Goal: Task Accomplishment & Management: Manage account settings

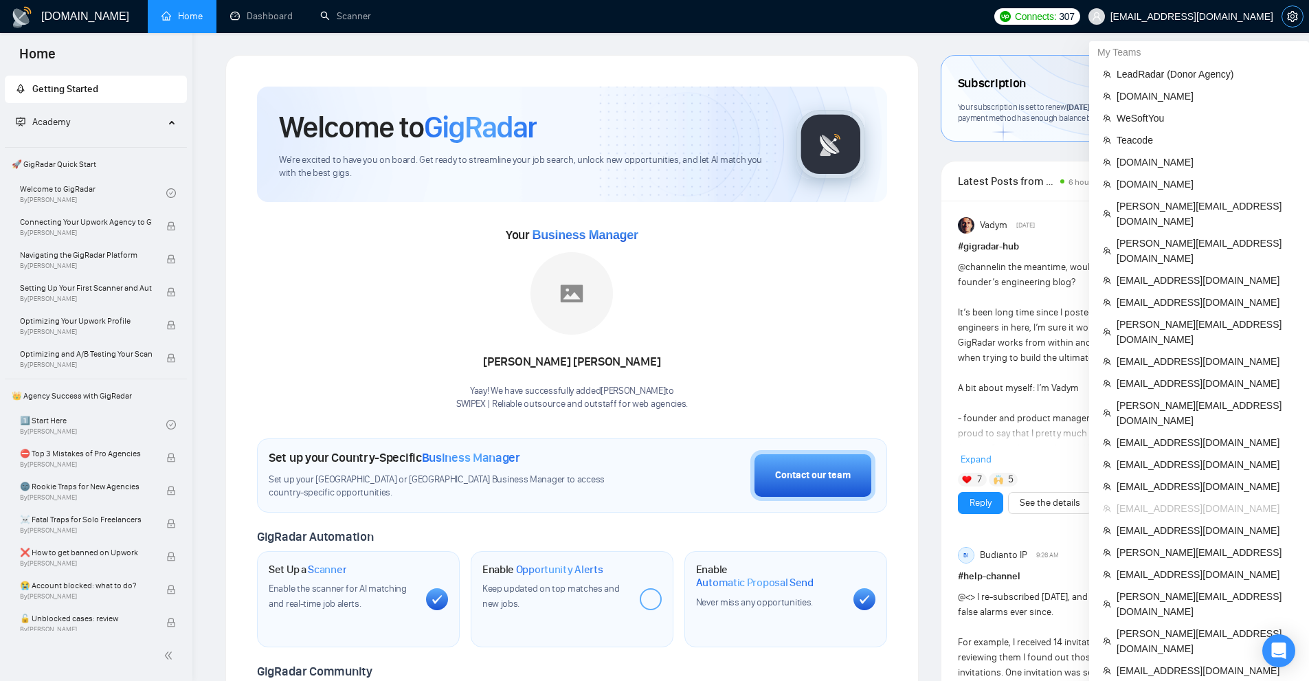
click at [1291, 14] on icon "setting" at bounding box center [1292, 16] width 11 height 11
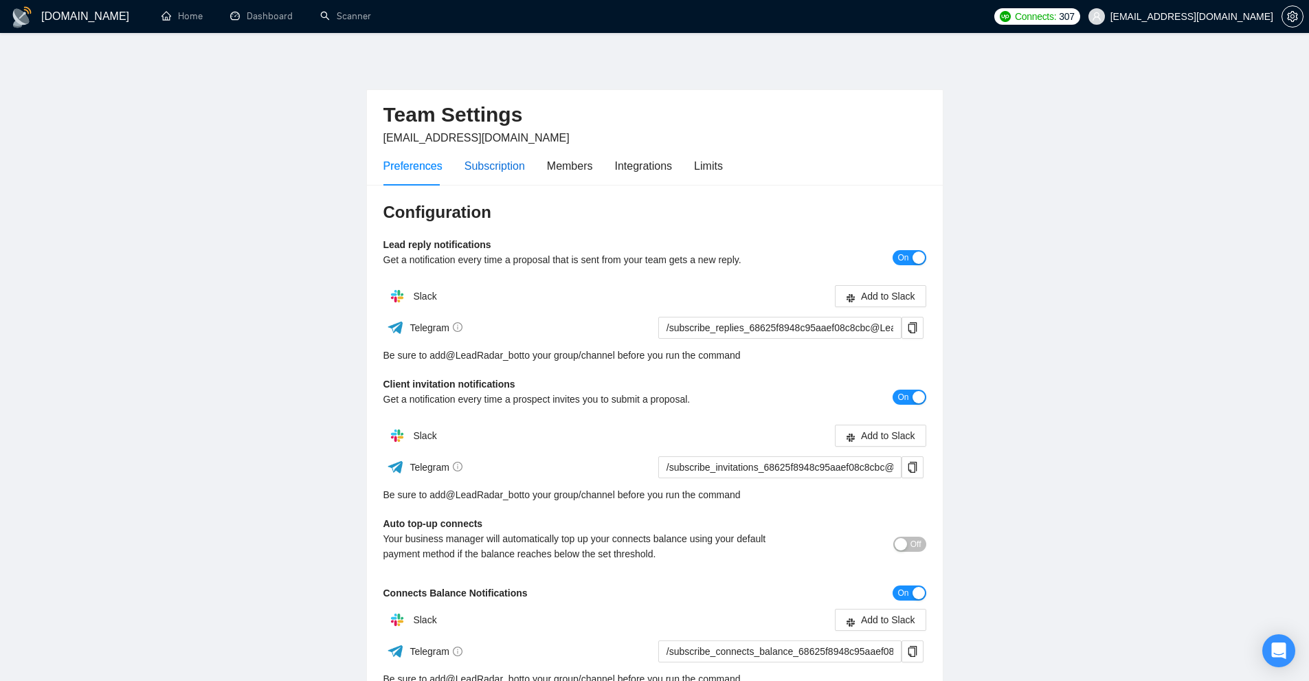
click at [492, 164] on div "Subscription" at bounding box center [495, 165] width 60 height 17
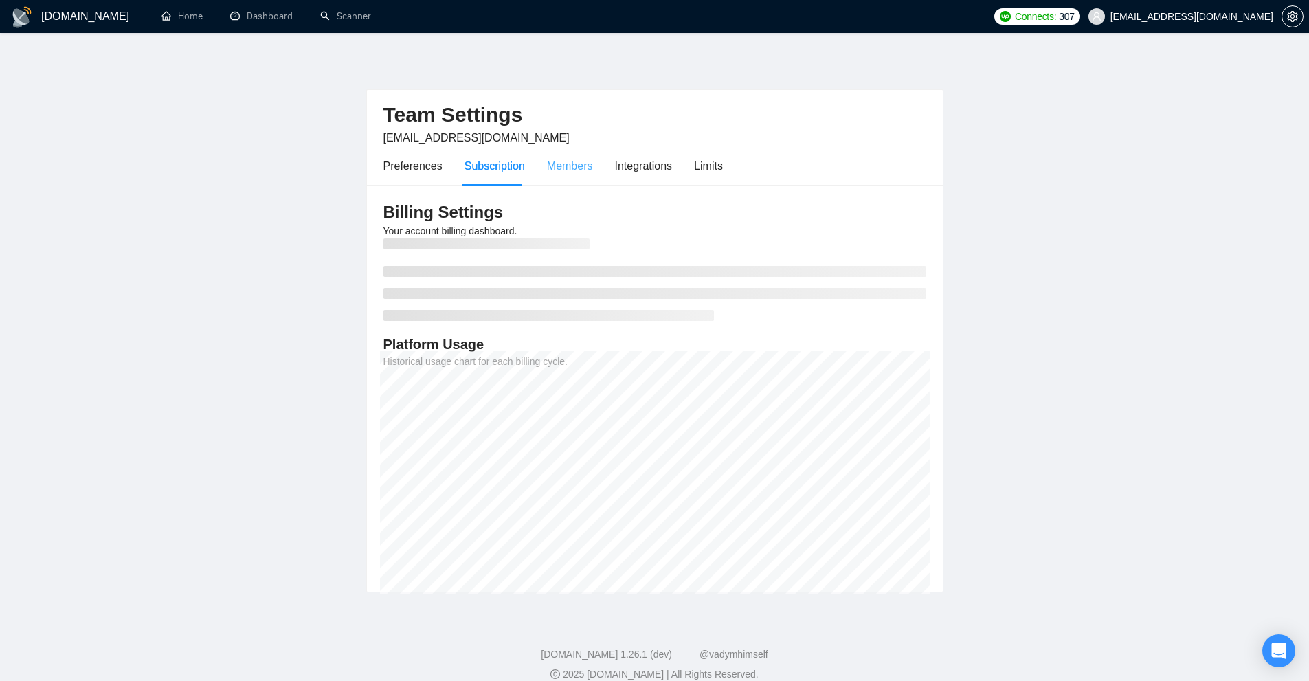
click at [570, 175] on div "Members" at bounding box center [570, 165] width 46 height 39
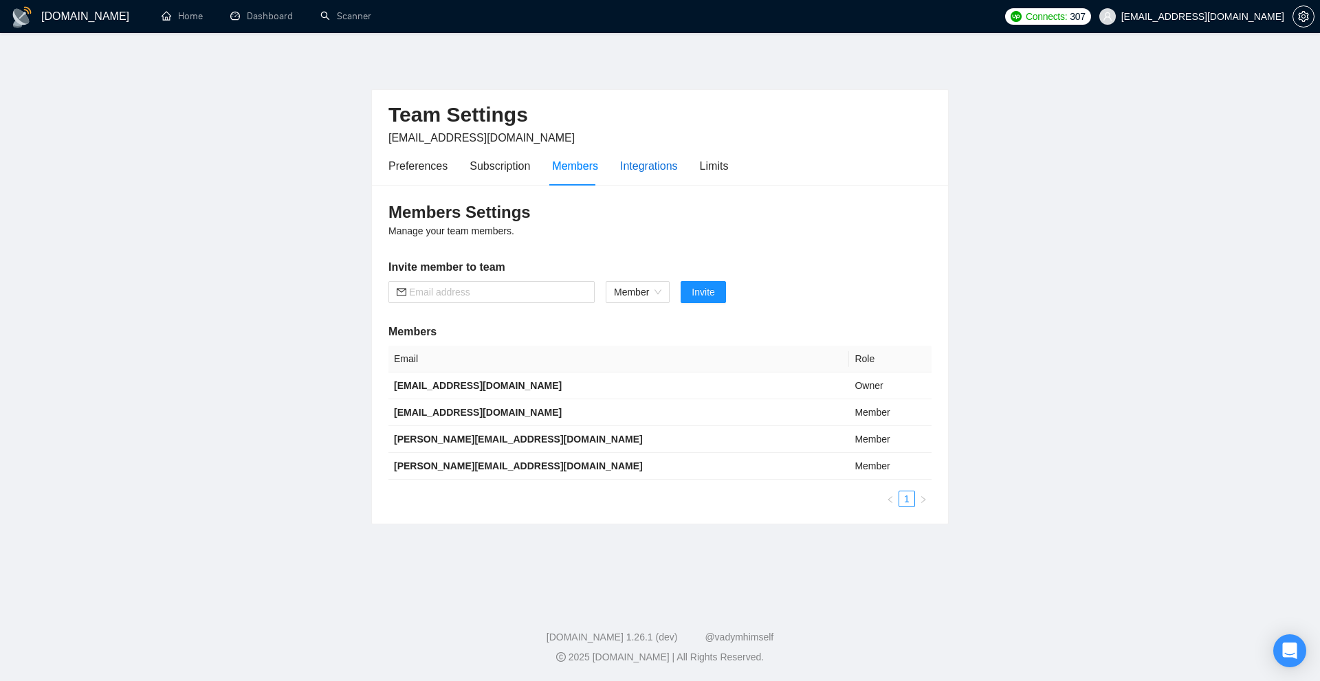
click at [638, 172] on div "Integrations" at bounding box center [649, 165] width 58 height 17
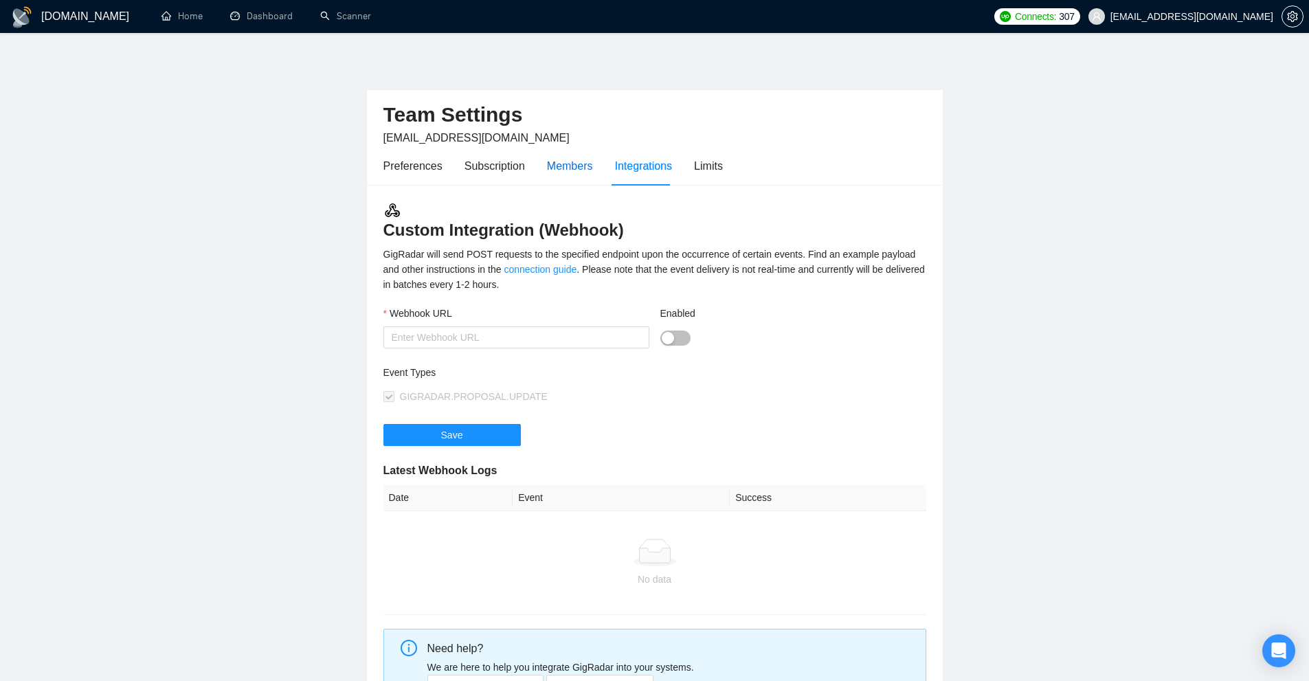
click at [561, 170] on div "Members" at bounding box center [570, 165] width 46 height 17
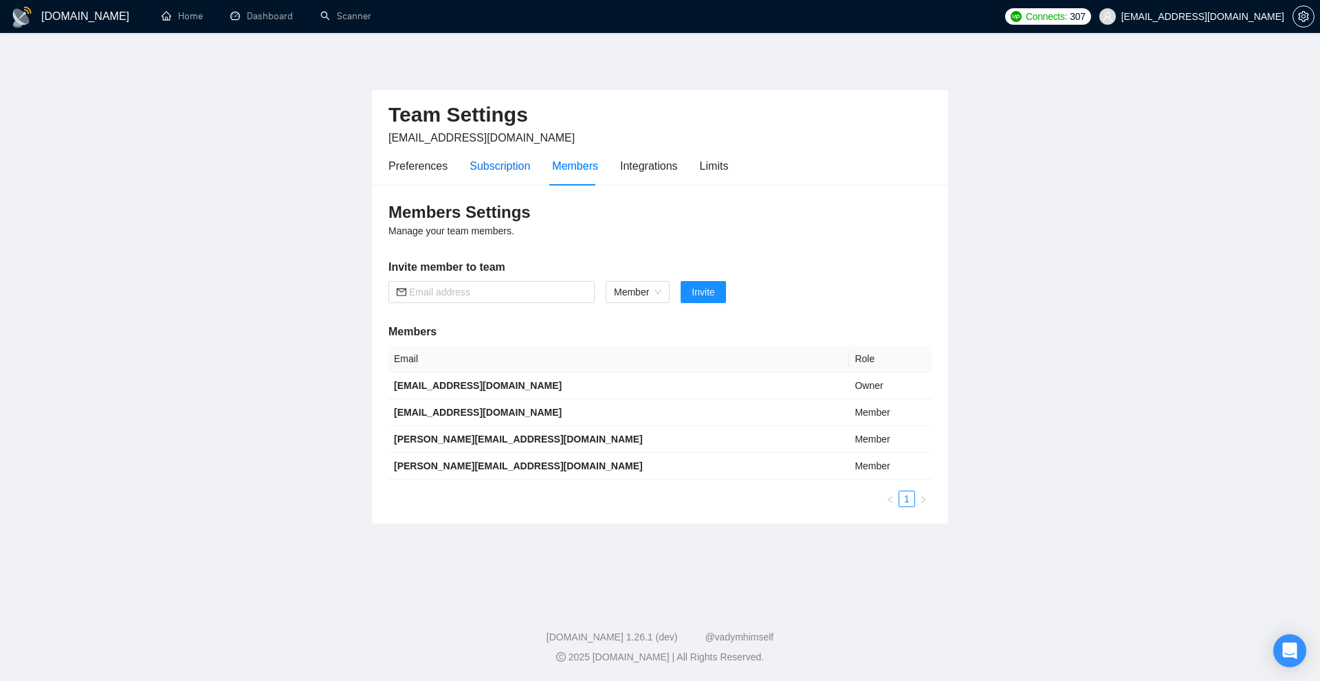
click at [477, 170] on div "Subscription" at bounding box center [499, 165] width 60 height 17
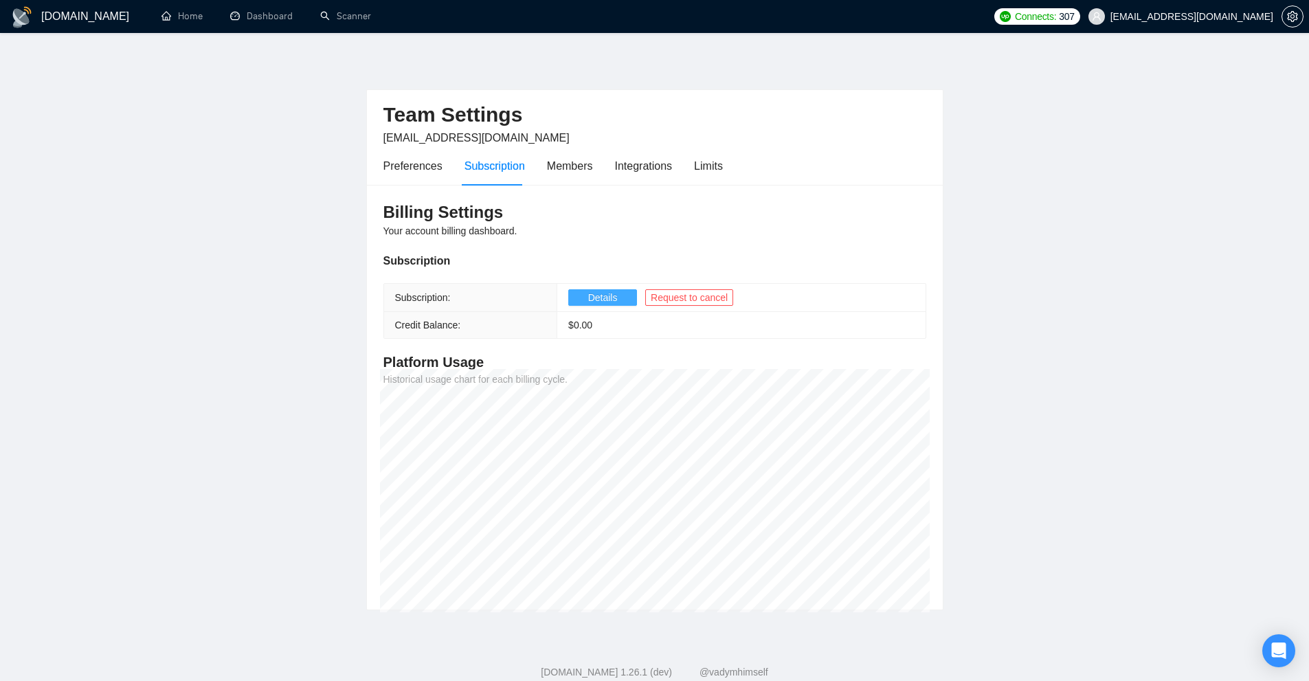
click at [585, 294] on button "Details" at bounding box center [602, 297] width 69 height 16
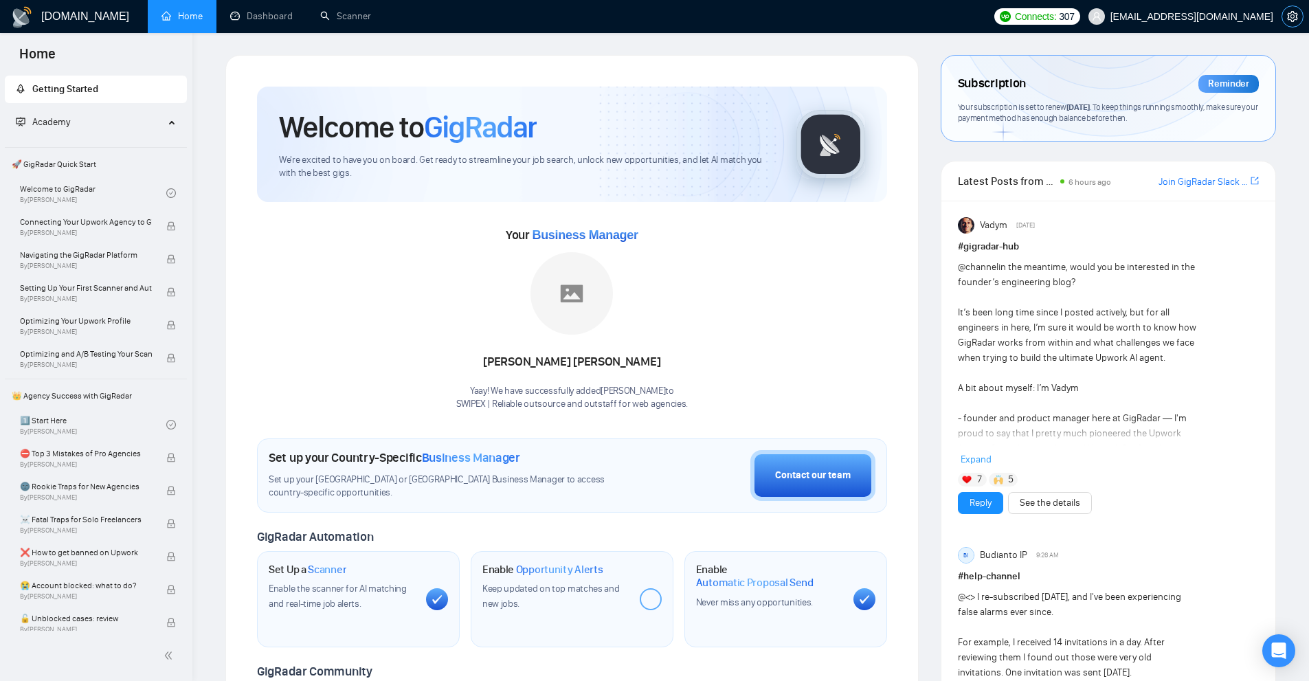
click at [1288, 21] on icon "setting" at bounding box center [1292, 16] width 11 height 11
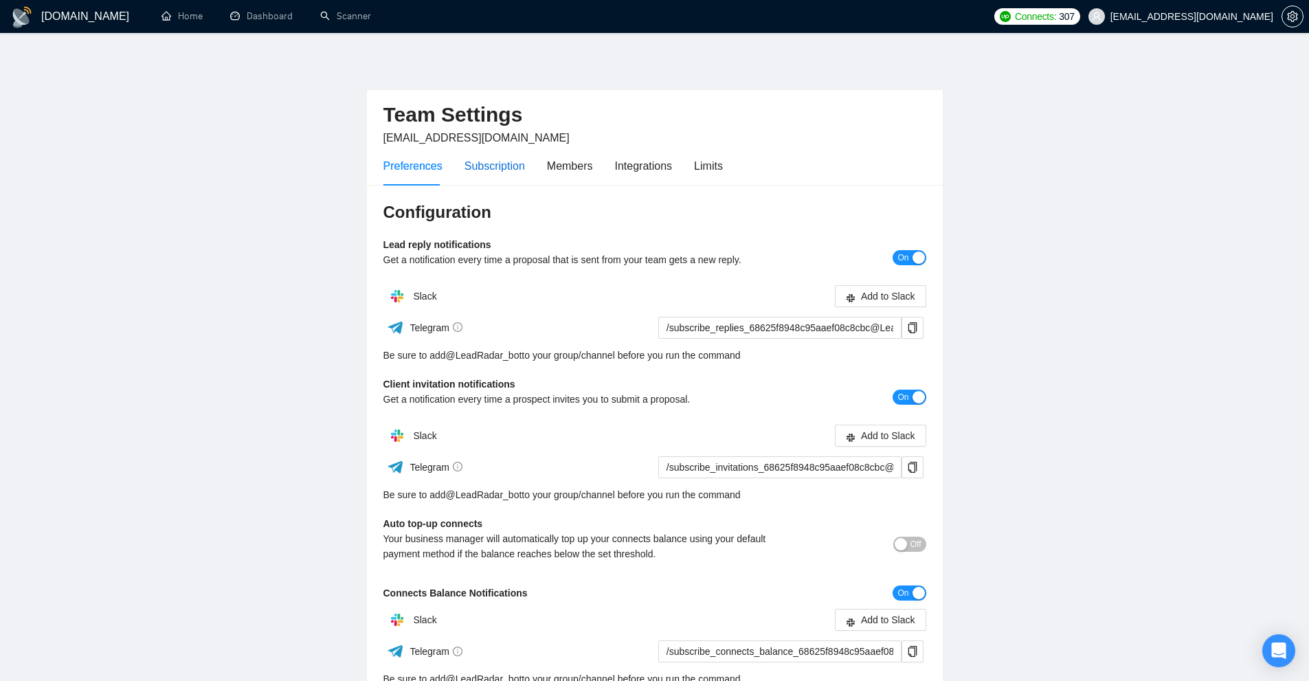
click at [522, 168] on div "Subscription" at bounding box center [495, 165] width 60 height 17
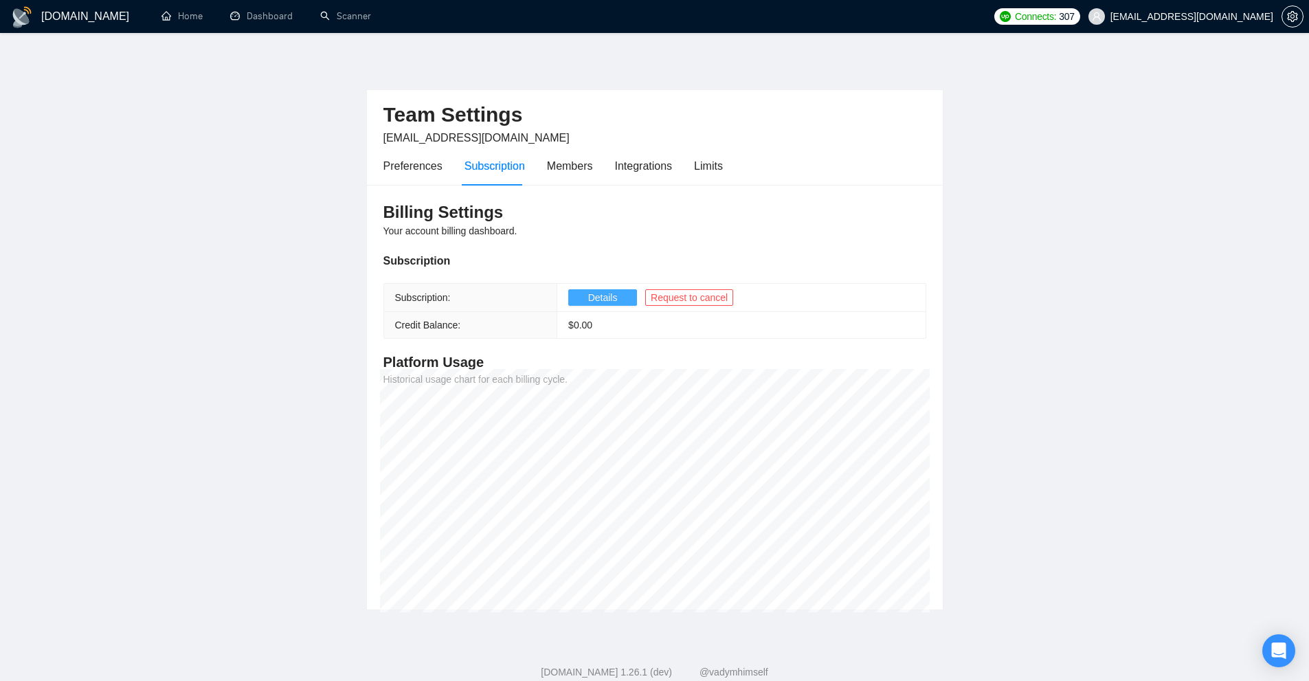
click at [578, 298] on button "Details" at bounding box center [602, 297] width 69 height 16
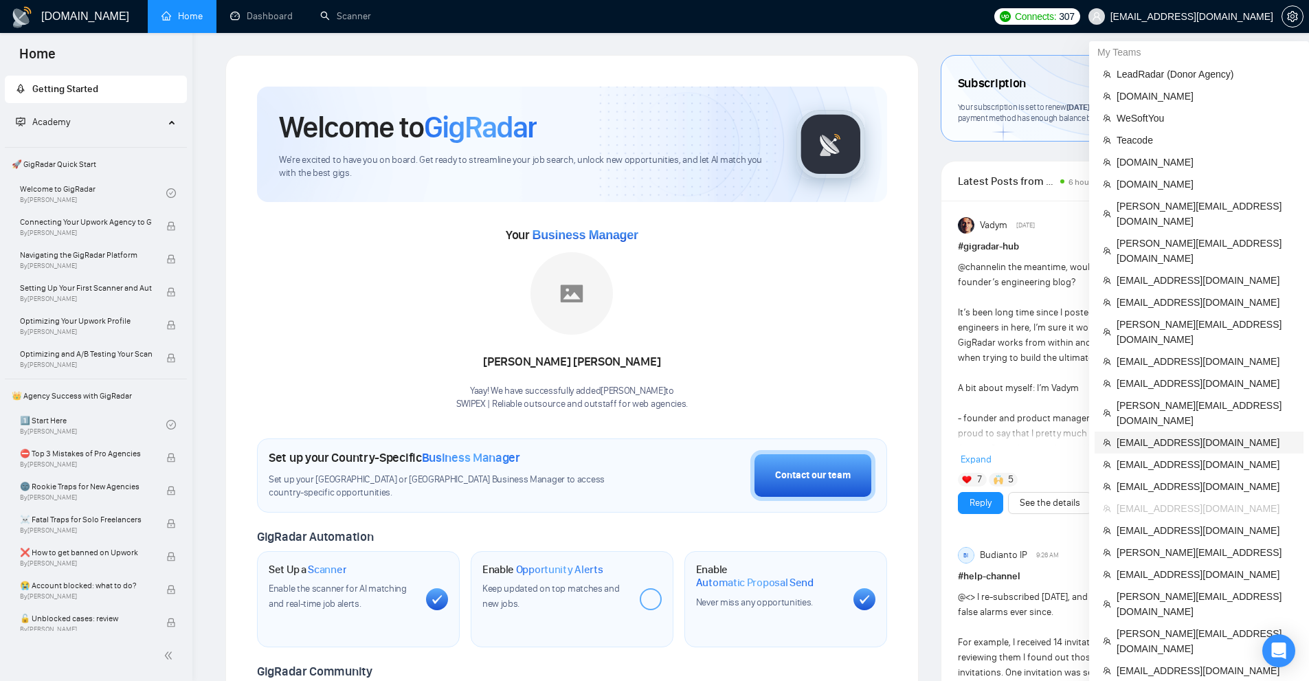
click at [1150, 435] on span "[EMAIL_ADDRESS][DOMAIN_NAME]" at bounding box center [1206, 442] width 179 height 15
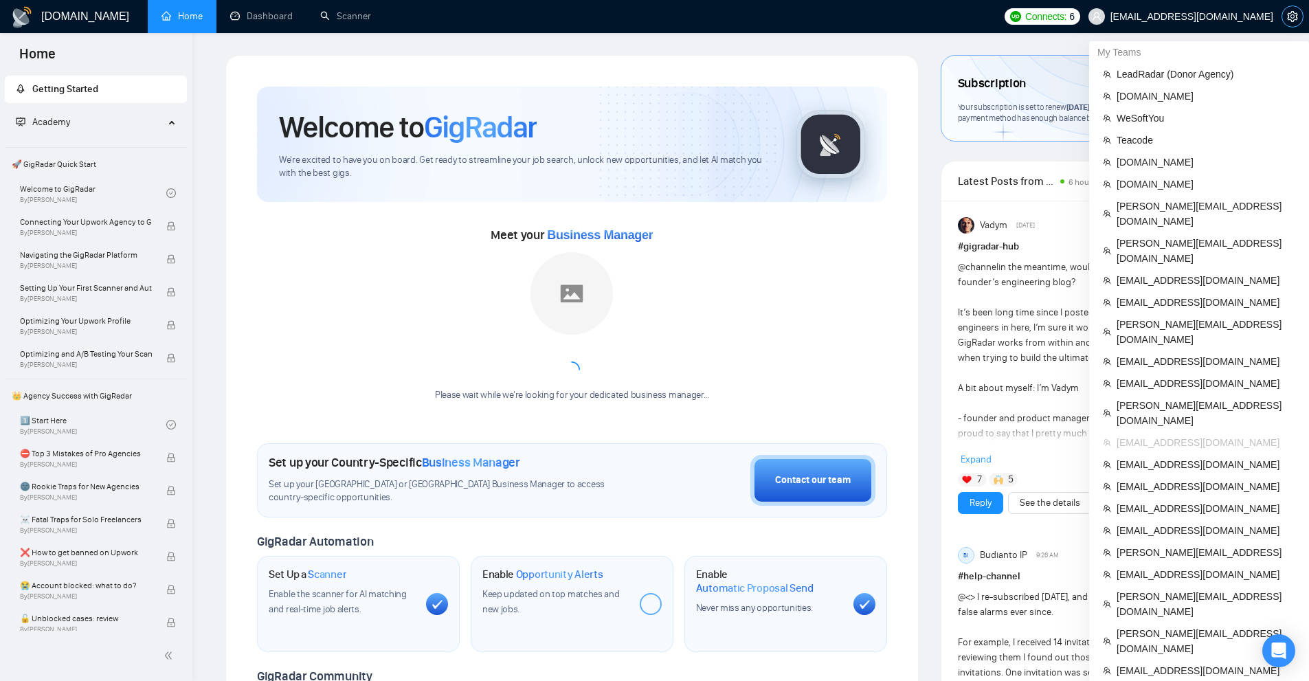
click at [1287, 18] on icon "setting" at bounding box center [1292, 16] width 11 height 11
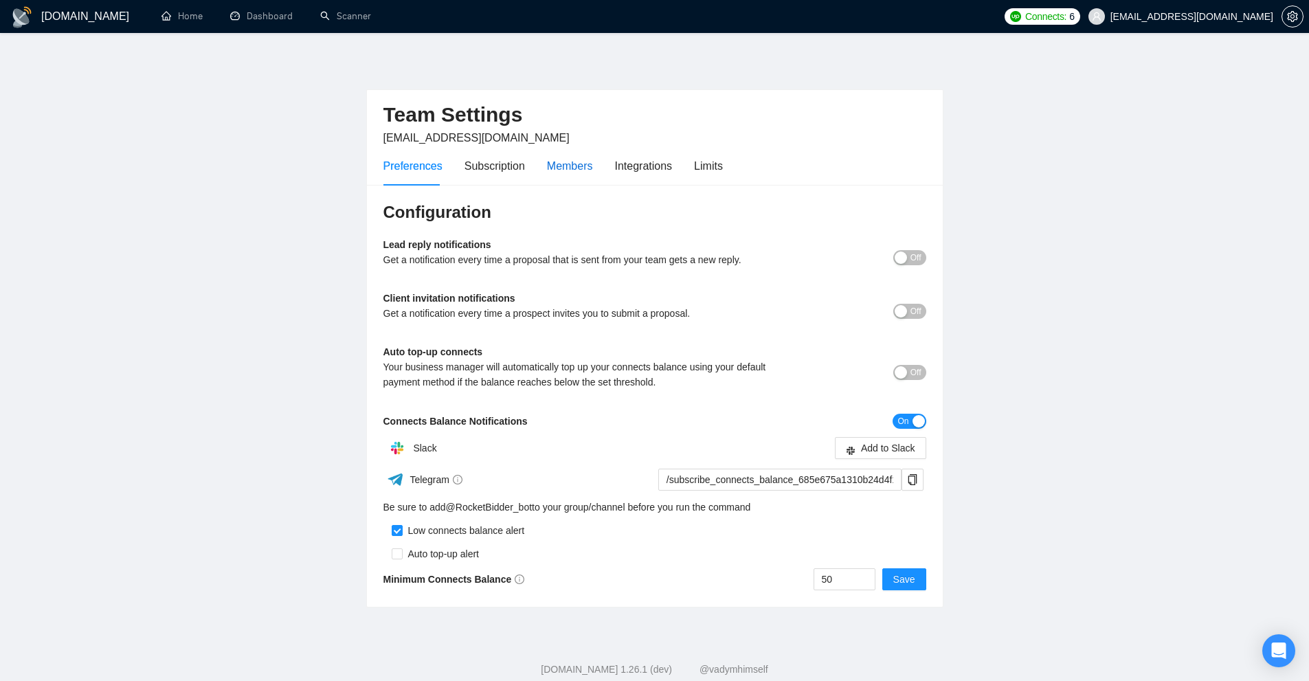
click at [553, 173] on div "Members" at bounding box center [570, 165] width 46 height 17
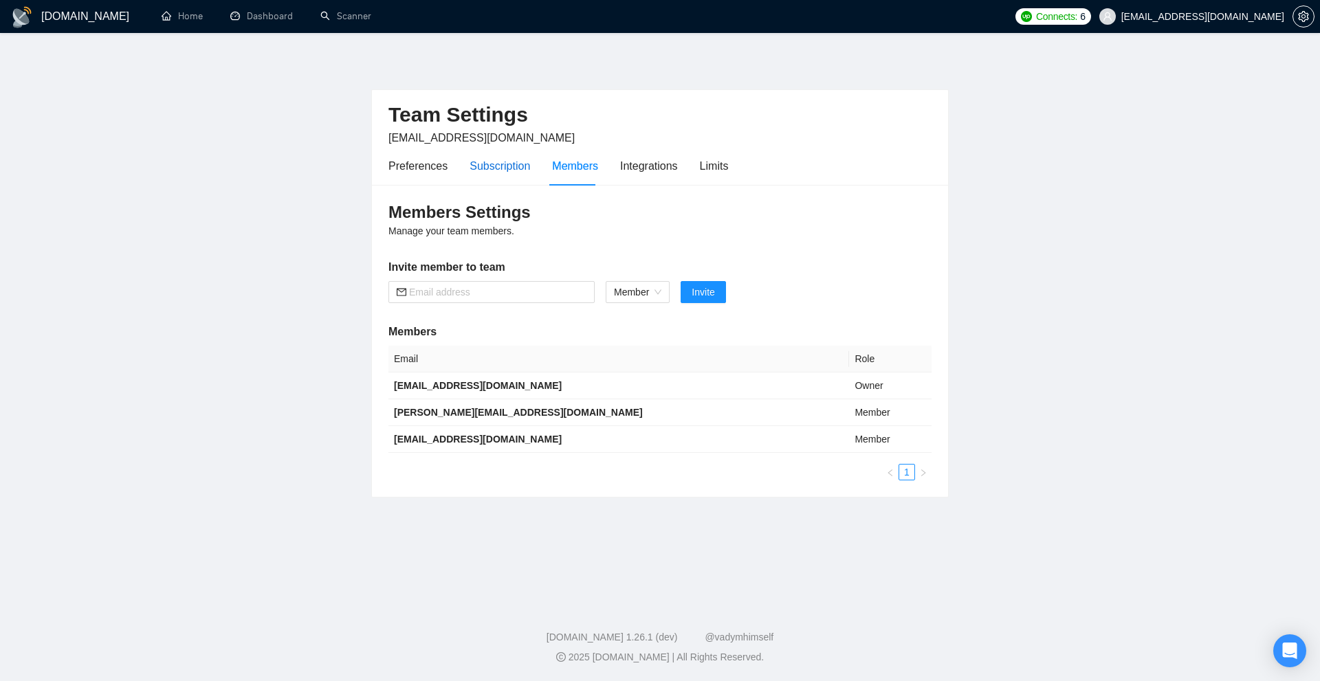
click at [496, 168] on div "Subscription" at bounding box center [499, 165] width 60 height 17
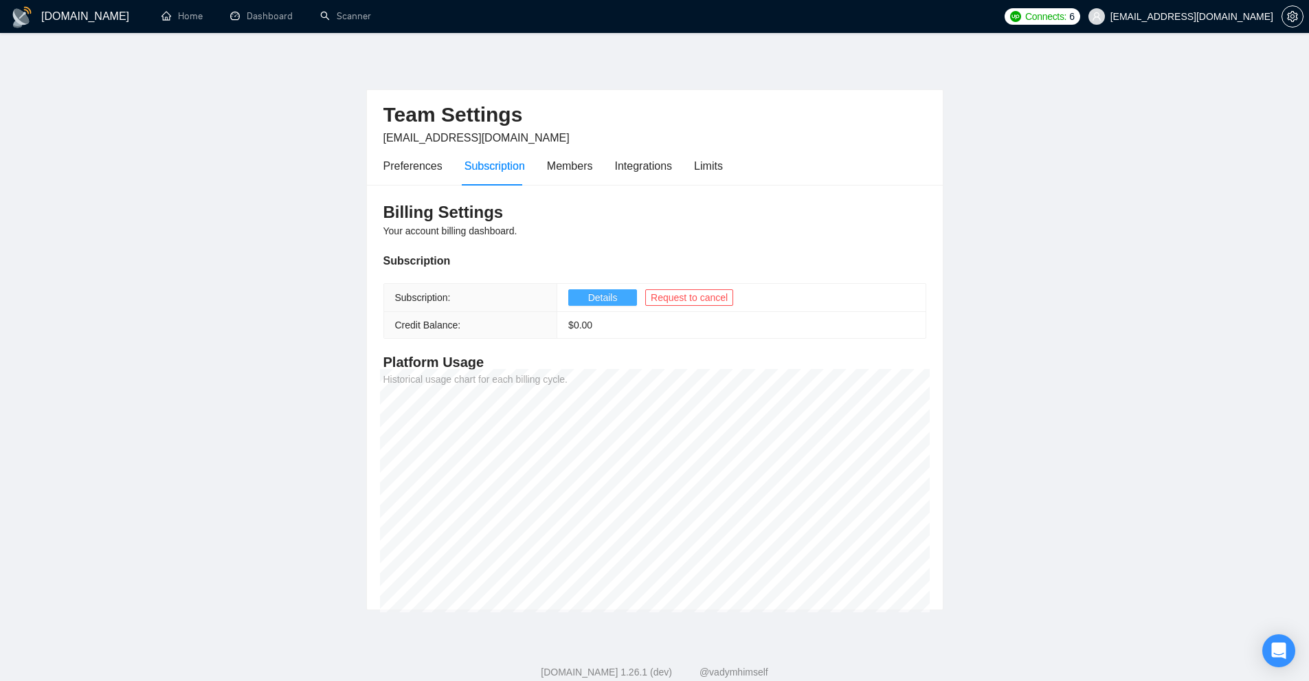
click at [584, 299] on button "Details" at bounding box center [602, 297] width 69 height 16
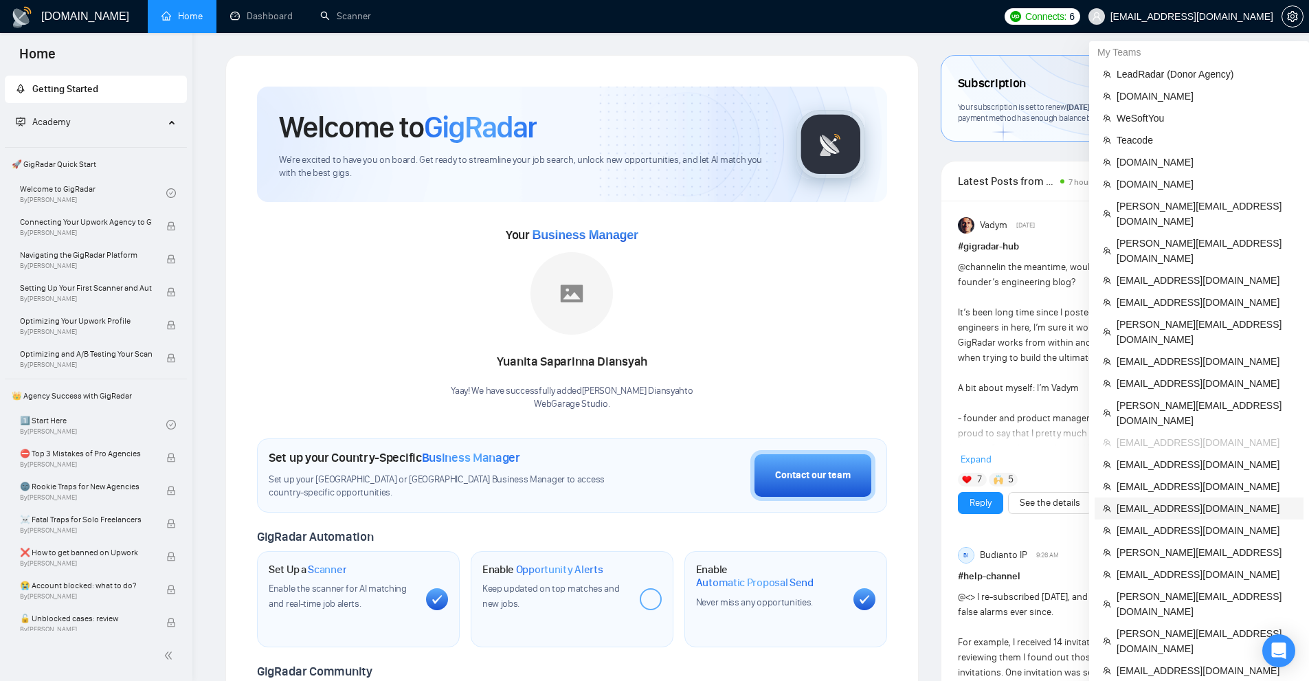
click at [1145, 501] on span "[EMAIL_ADDRESS][DOMAIN_NAME]" at bounding box center [1206, 508] width 179 height 15
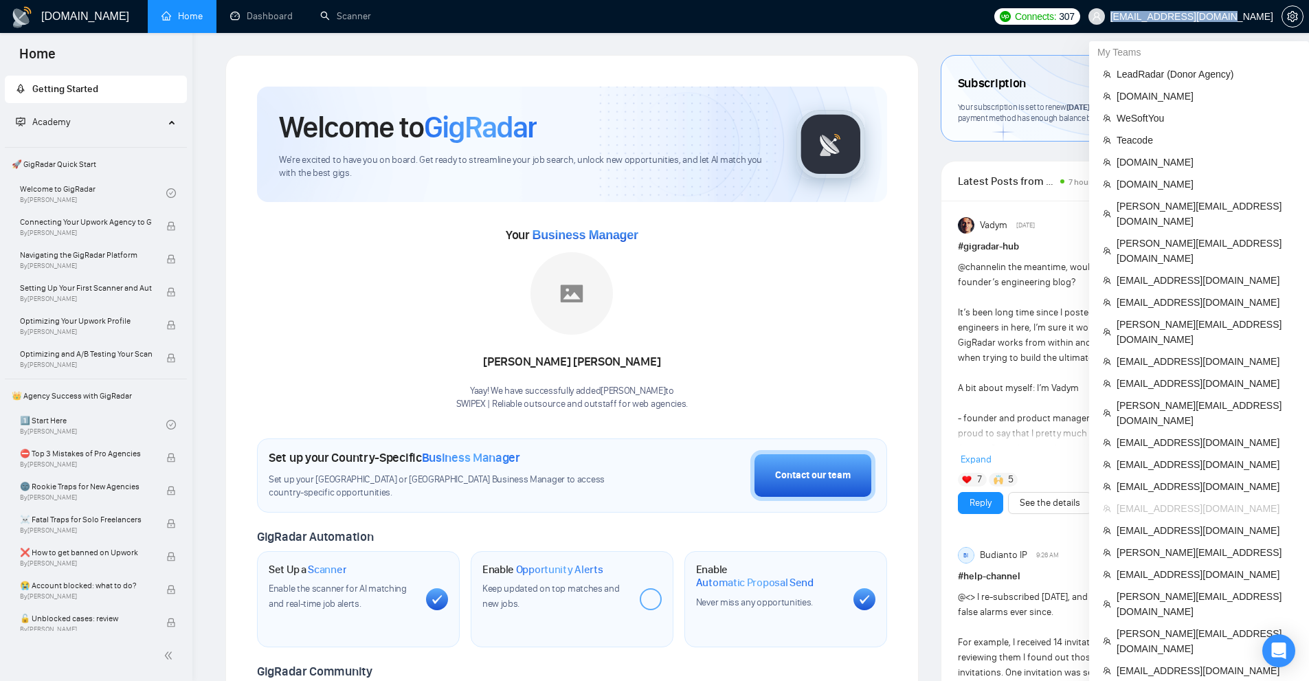
copy span "[EMAIL_ADDRESS][DOMAIN_NAME]"
